Goal: Task Accomplishment & Management: Complete application form

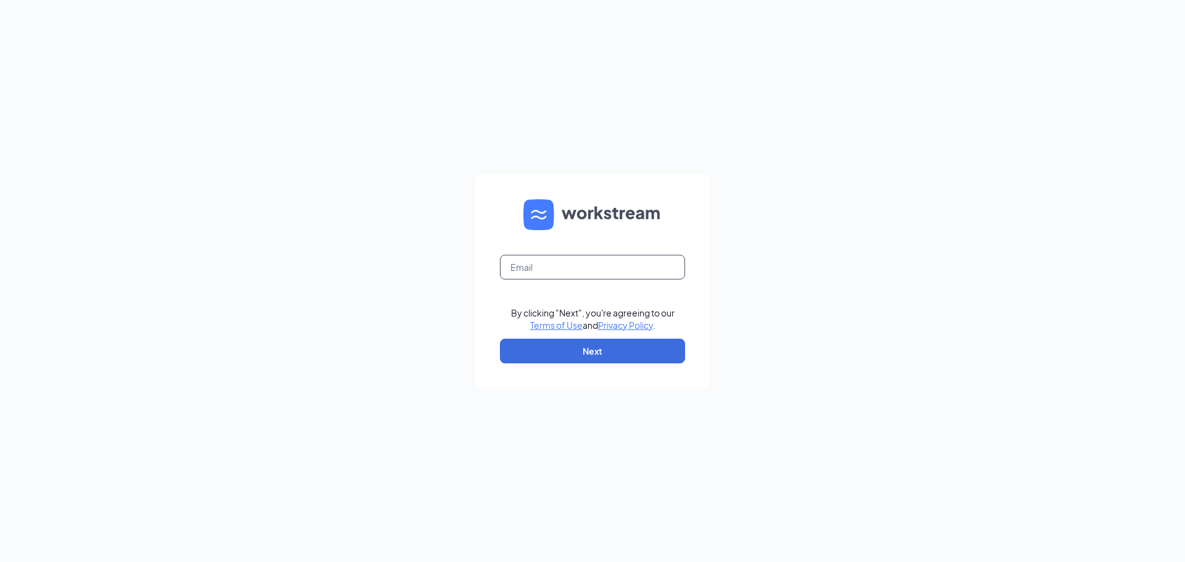
click at [567, 265] on input "text" at bounding box center [592, 267] width 185 height 25
type input "dq95@refuelmarket.com"
click at [586, 351] on button "Next" at bounding box center [592, 351] width 185 height 25
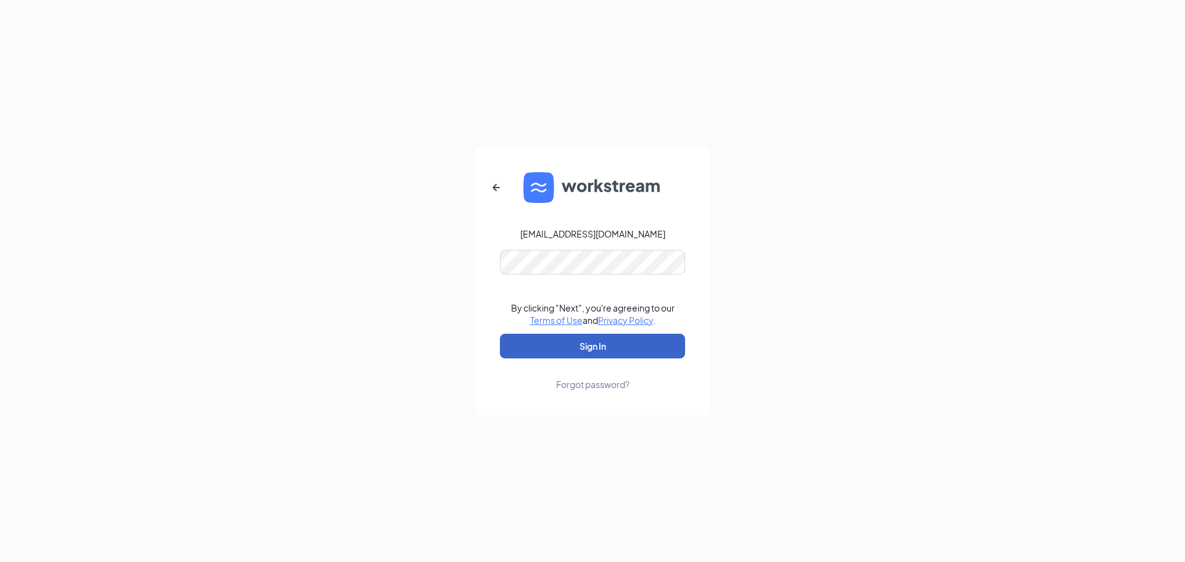
click at [536, 338] on button "Sign In" at bounding box center [592, 346] width 185 height 25
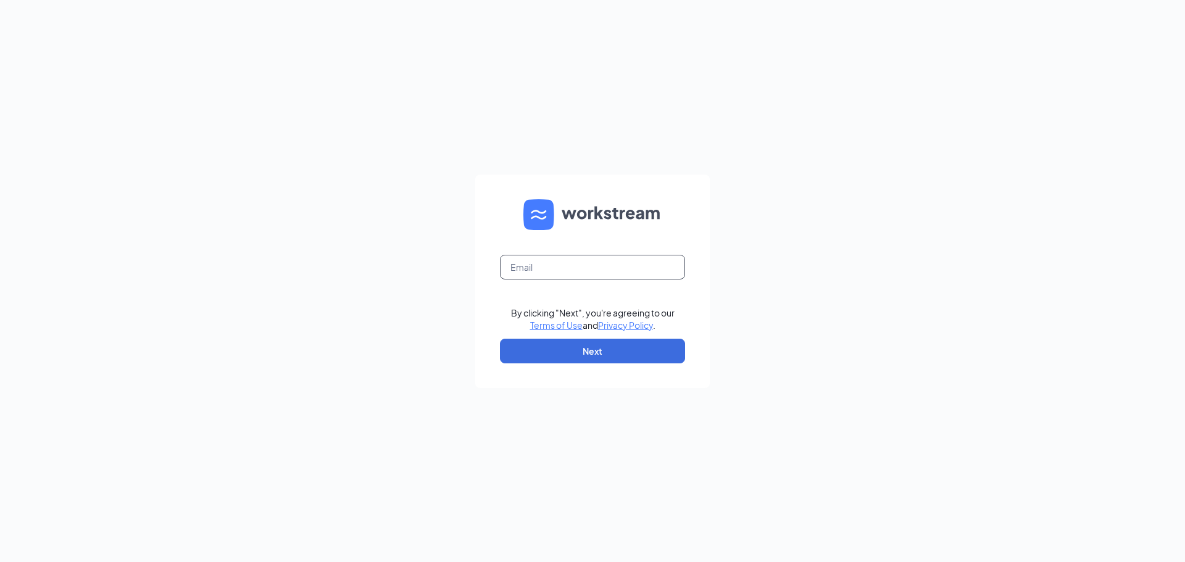
click at [554, 264] on input "text" at bounding box center [592, 267] width 185 height 25
type input "[EMAIL_ADDRESS][DOMAIN_NAME]"
click at [616, 357] on button "Next" at bounding box center [592, 351] width 185 height 25
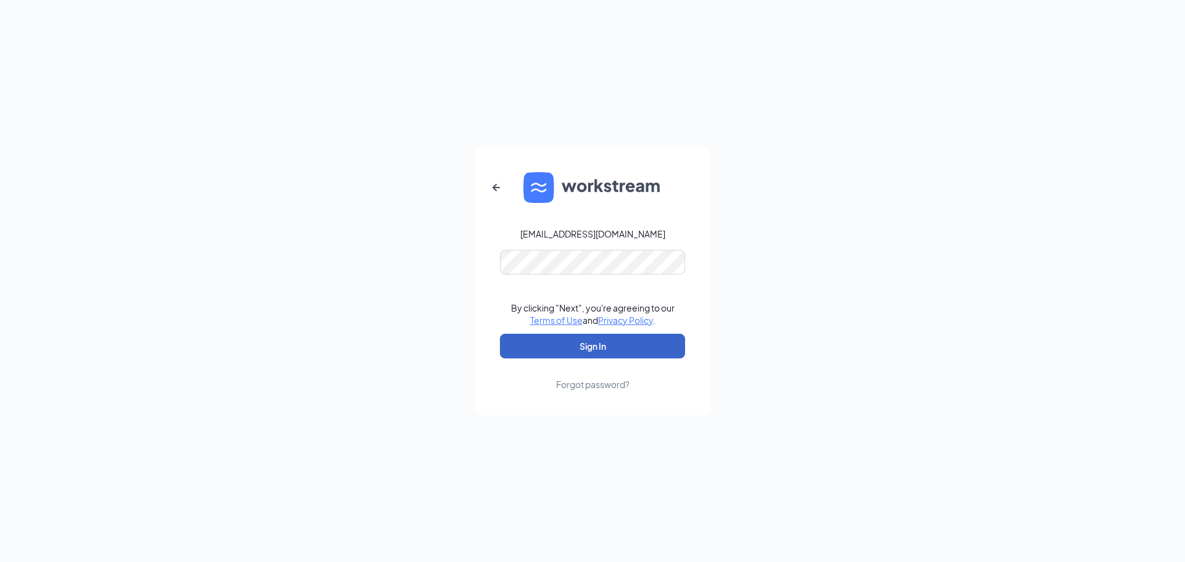
click at [592, 342] on button "Sign In" at bounding box center [592, 346] width 185 height 25
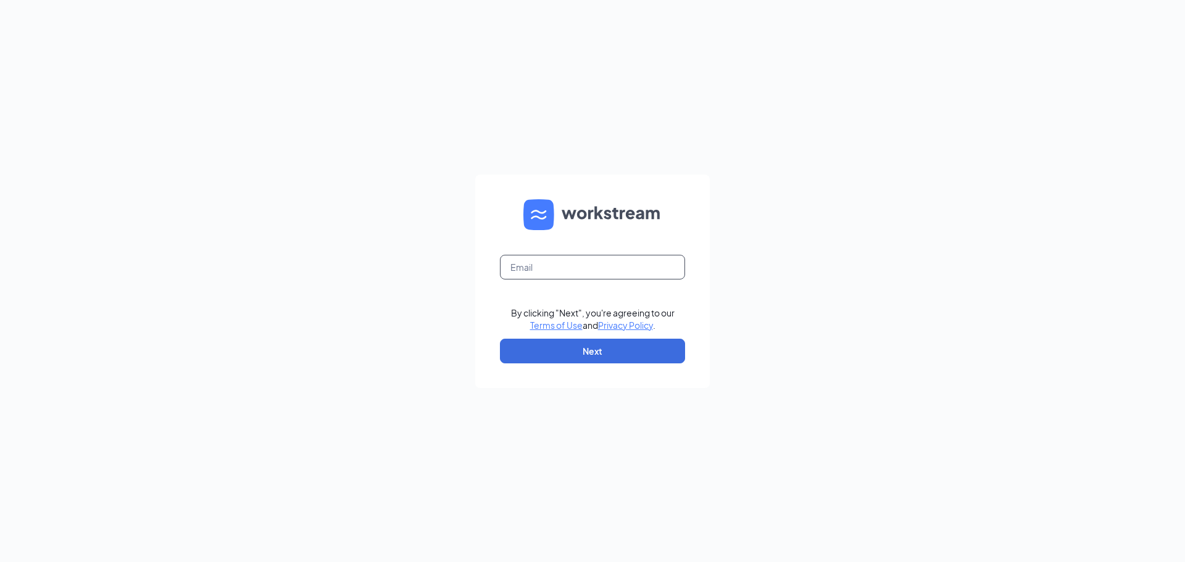
click at [538, 272] on input "text" at bounding box center [592, 267] width 185 height 25
click at [596, 272] on input "text" at bounding box center [592, 267] width 185 height 25
type input "[EMAIL_ADDRESS][DOMAIN_NAME]"
click at [1185, 333] on div "dq95@refuelmarket.com By clicking "Next", you're agreeing to our Terms of Use a…" at bounding box center [592, 281] width 1185 height 562
click at [551, 350] on button "Next" at bounding box center [592, 351] width 185 height 25
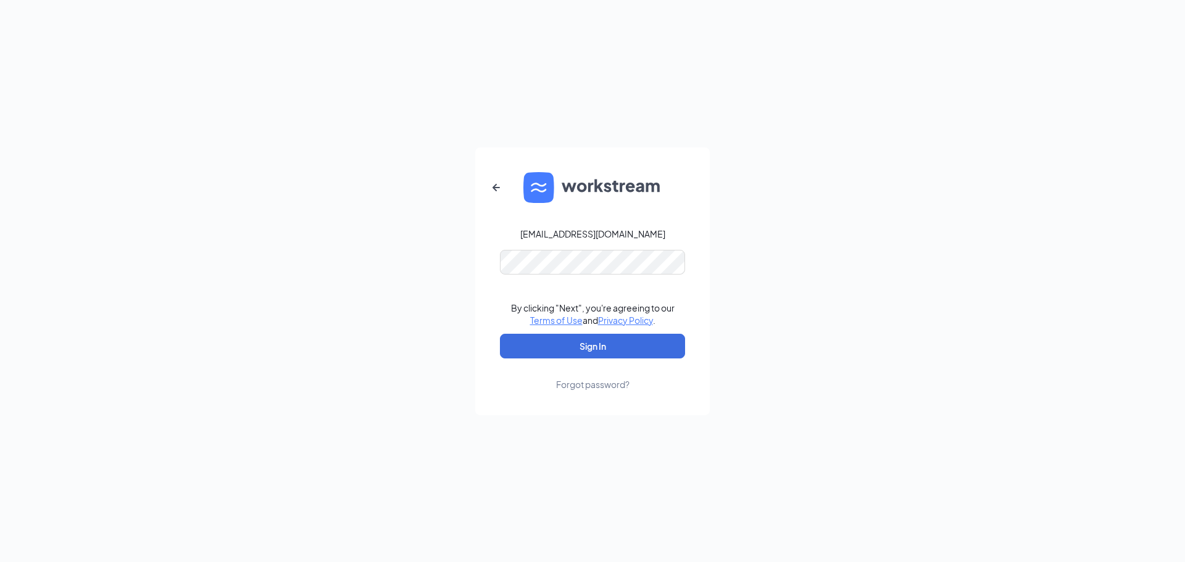
click at [731, 297] on div "dq95@refuelmarket.com By clicking "Next", you're agreeing to our Terms of Use a…" at bounding box center [592, 281] width 1185 height 562
click at [602, 344] on button "Sign In" at bounding box center [592, 346] width 185 height 25
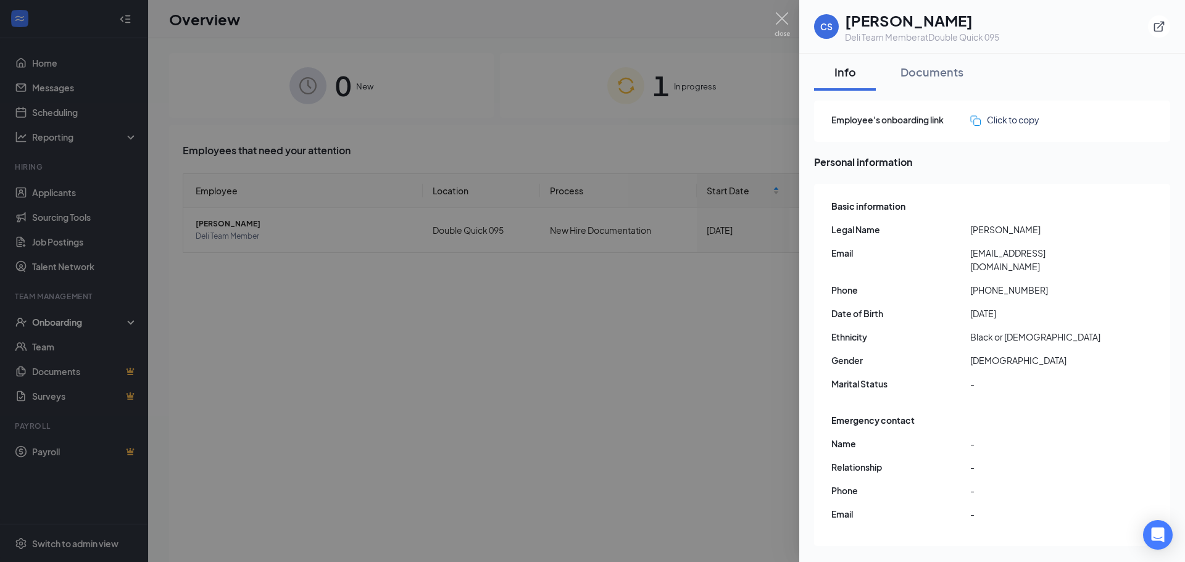
drag, startPoint x: 548, startPoint y: 47, endPoint x: 591, endPoint y: 20, distance: 50.2
click at [550, 46] on div at bounding box center [592, 281] width 1185 height 562
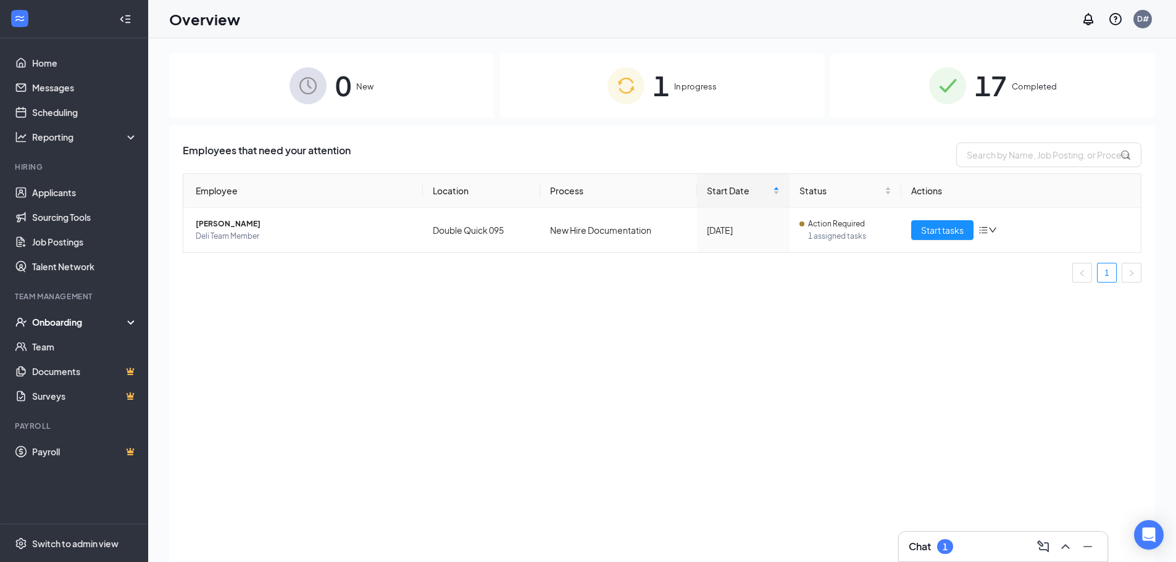
drag, startPoint x: 67, startPoint y: 325, endPoint x: 56, endPoint y: 325, distance: 10.5
click at [67, 325] on div "Onboarding" at bounding box center [79, 322] width 95 height 12
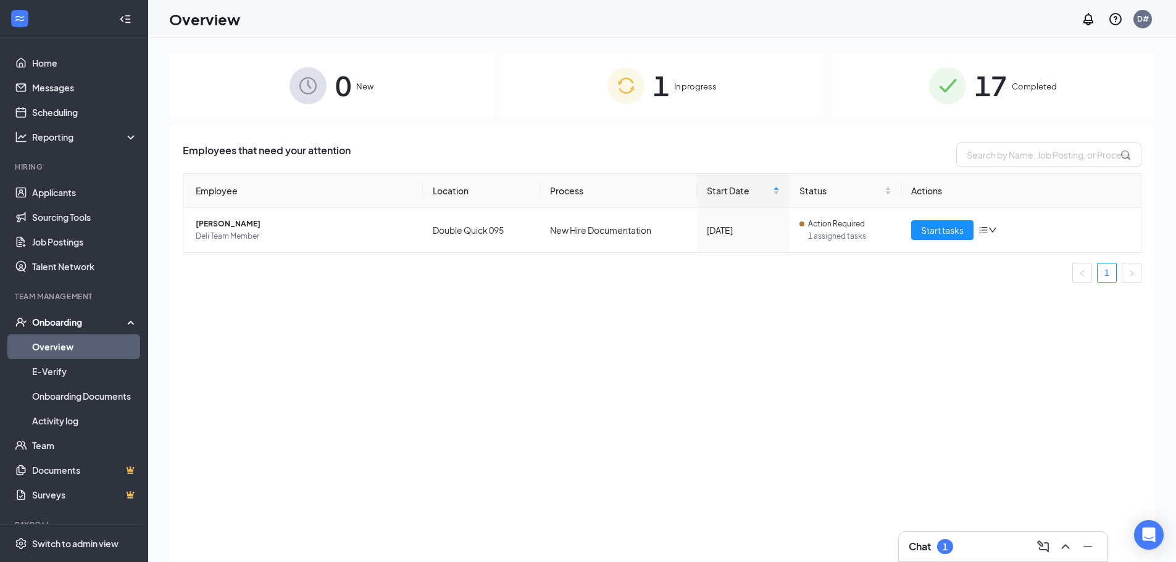
click at [48, 352] on link "Overview" at bounding box center [85, 347] width 106 height 25
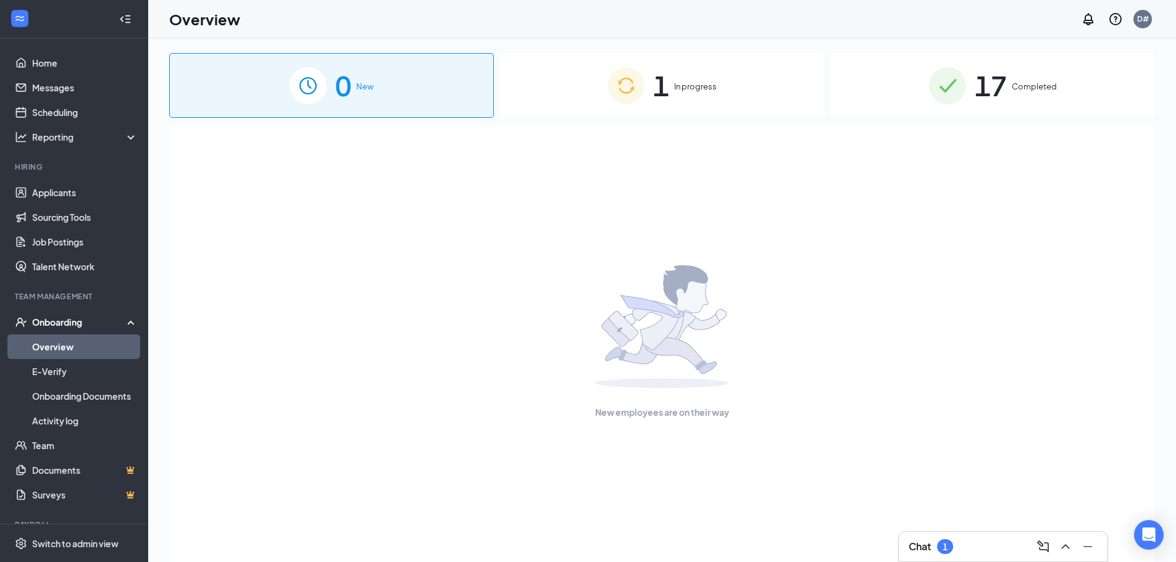
click at [689, 84] on span "In progress" at bounding box center [695, 86] width 43 height 12
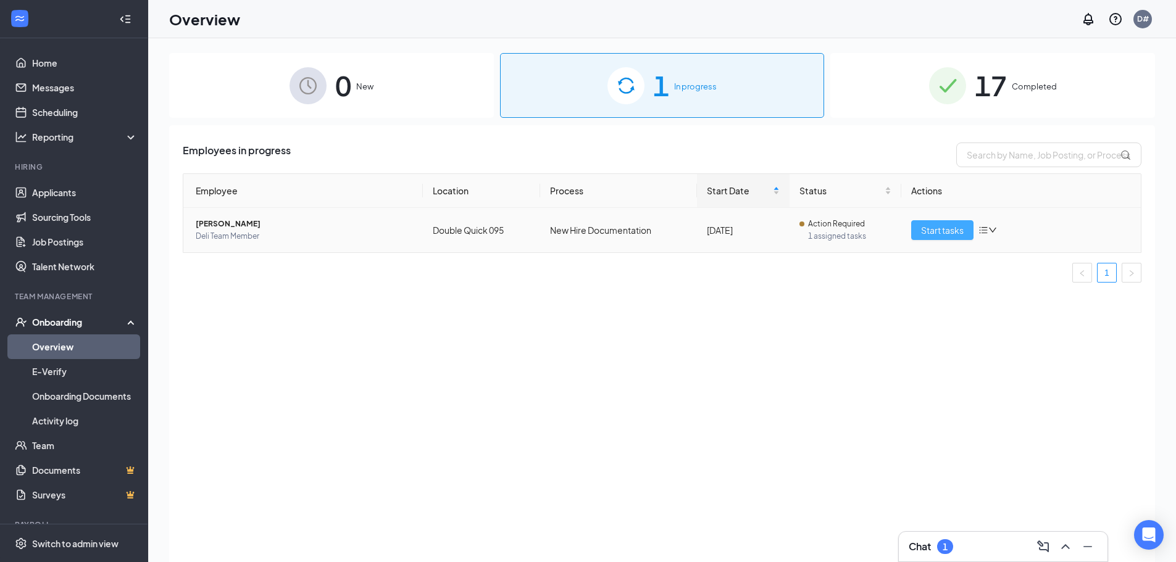
click at [953, 228] on span "Start tasks" at bounding box center [942, 230] width 43 height 14
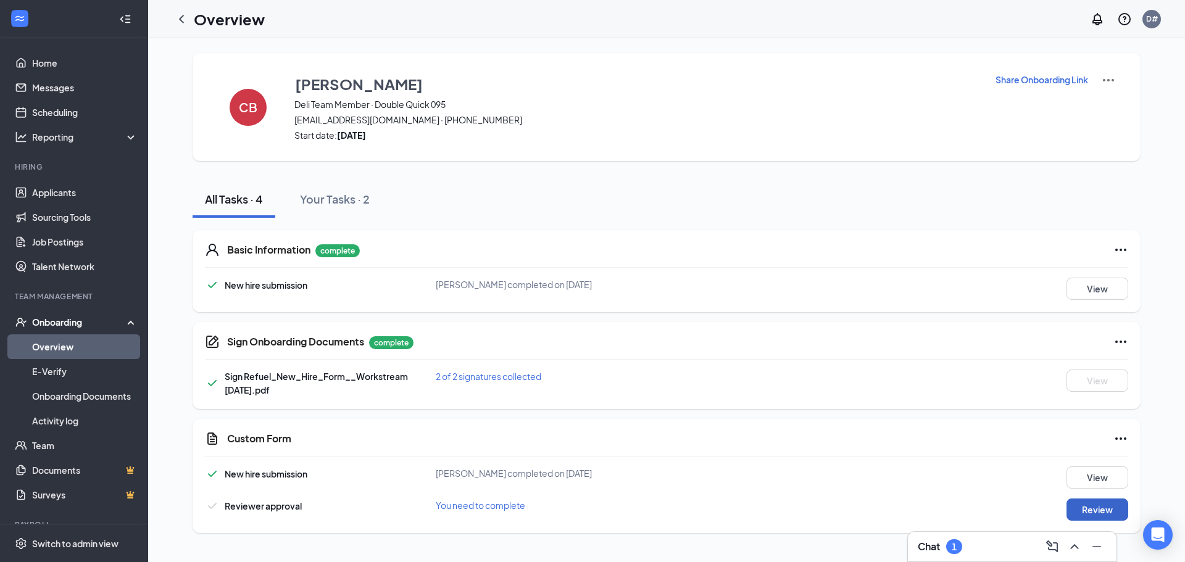
click at [1088, 514] on button "Review" at bounding box center [1098, 510] width 62 height 22
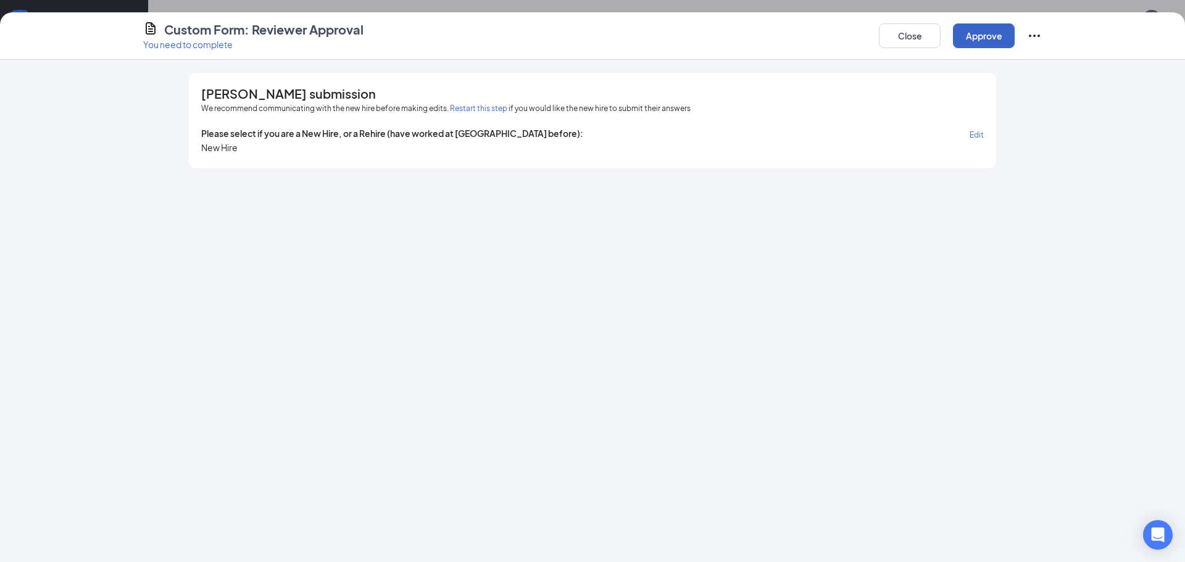
click at [984, 32] on button "Approve" at bounding box center [984, 35] width 62 height 25
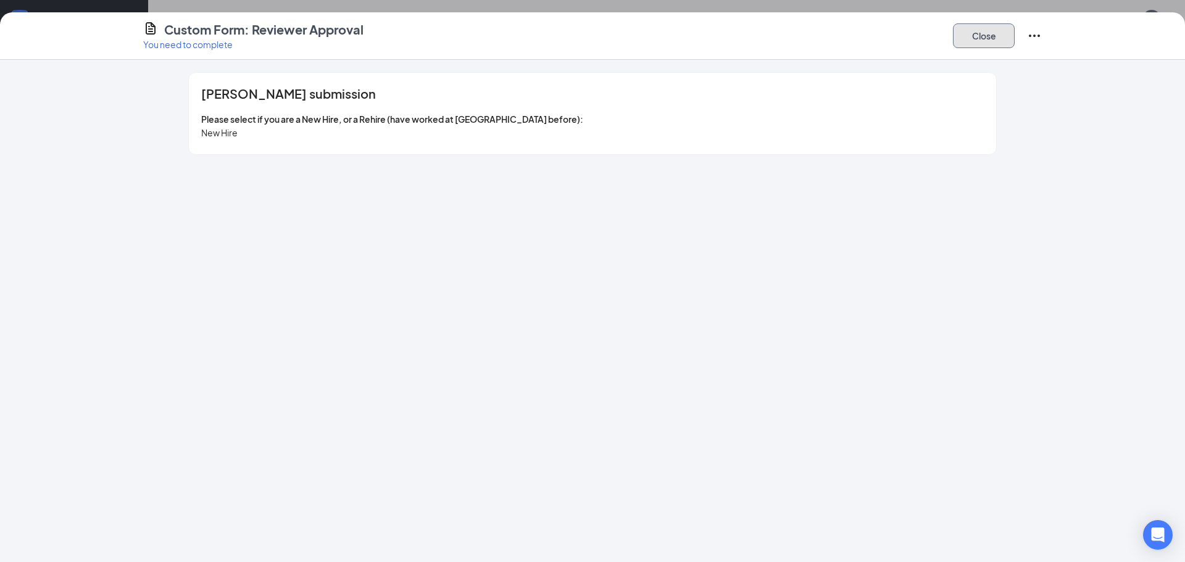
click at [997, 38] on button "Close" at bounding box center [984, 35] width 62 height 25
